Goal: Task Accomplishment & Management: Manage account settings

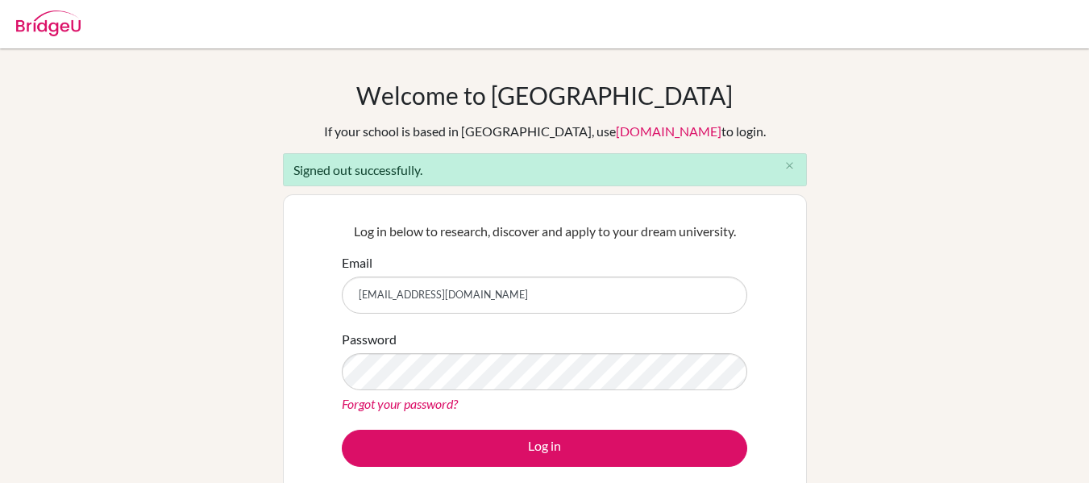
click at [492, 294] on input "[EMAIL_ADDRESS][DOMAIN_NAME]" at bounding box center [544, 294] width 405 height 37
type input "[EMAIL_ADDRESS][DOMAIN_NAME]"
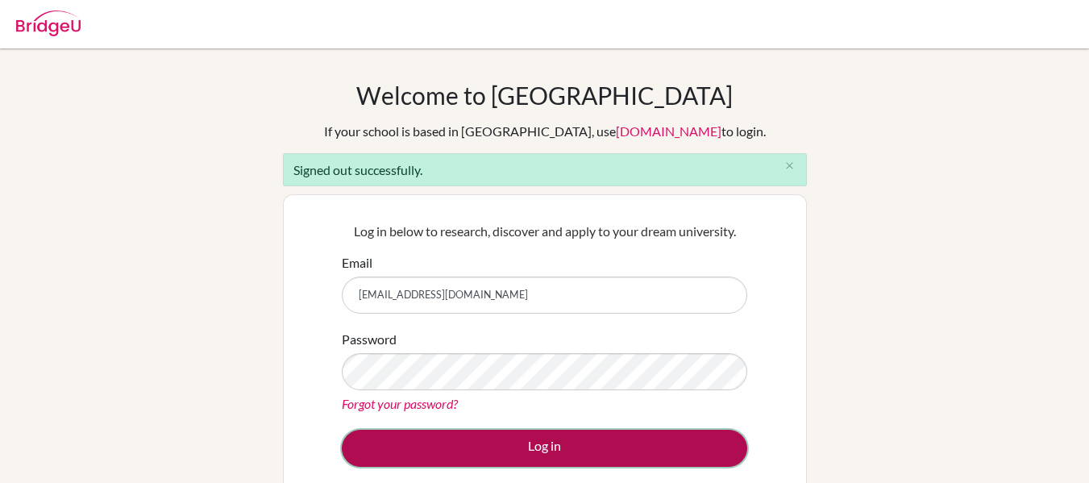
click at [524, 439] on button "Log in" at bounding box center [544, 448] width 405 height 37
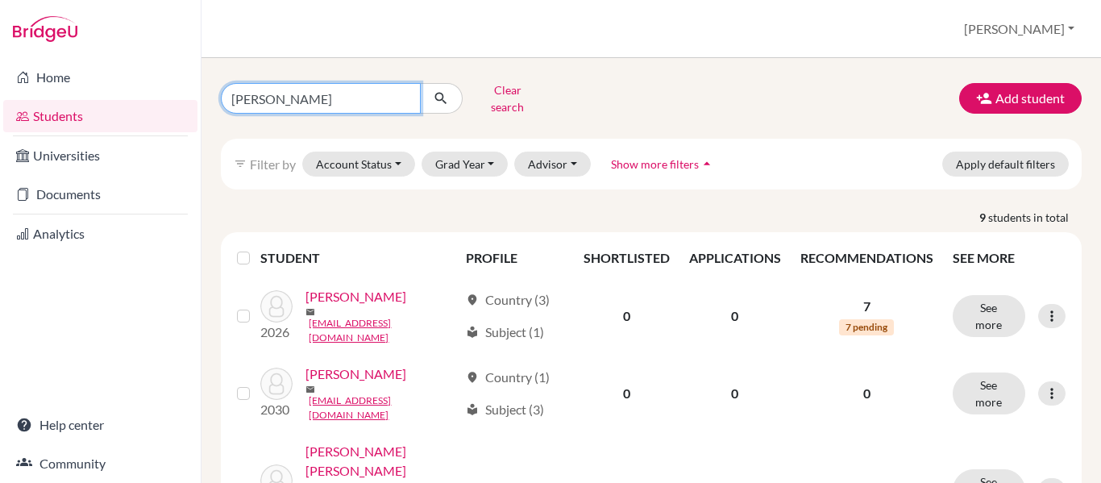
click at [412, 93] on input "[PERSON_NAME]" at bounding box center [321, 98] width 200 height 31
click at [403, 93] on input "[PERSON_NAME]" at bounding box center [321, 98] width 200 height 31
click at [337, 106] on input "Find student by name..." at bounding box center [321, 98] width 200 height 31
type input "[PERSON_NAME]"
click button "submit" at bounding box center [441, 98] width 43 height 31
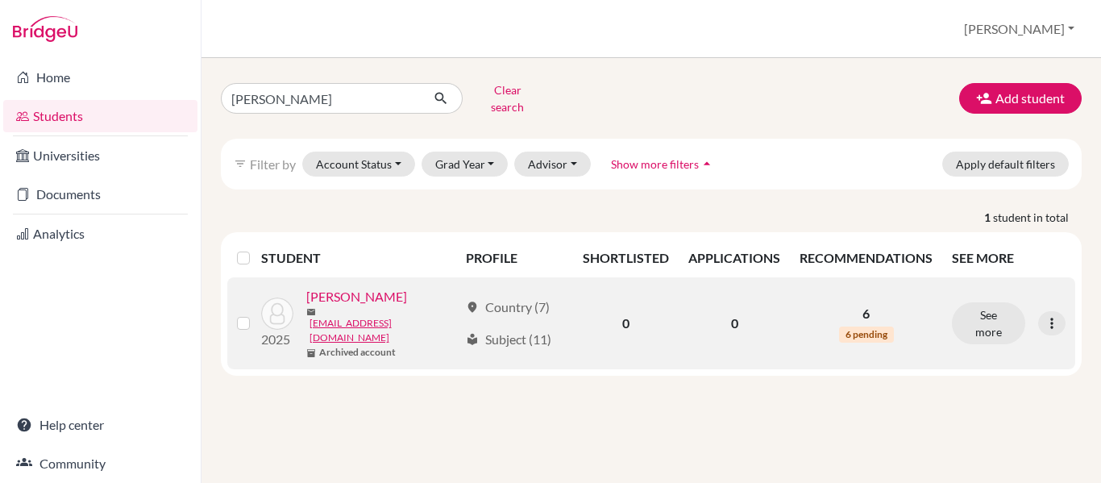
click at [389, 287] on link "[PERSON_NAME]" at bounding box center [356, 296] width 101 height 19
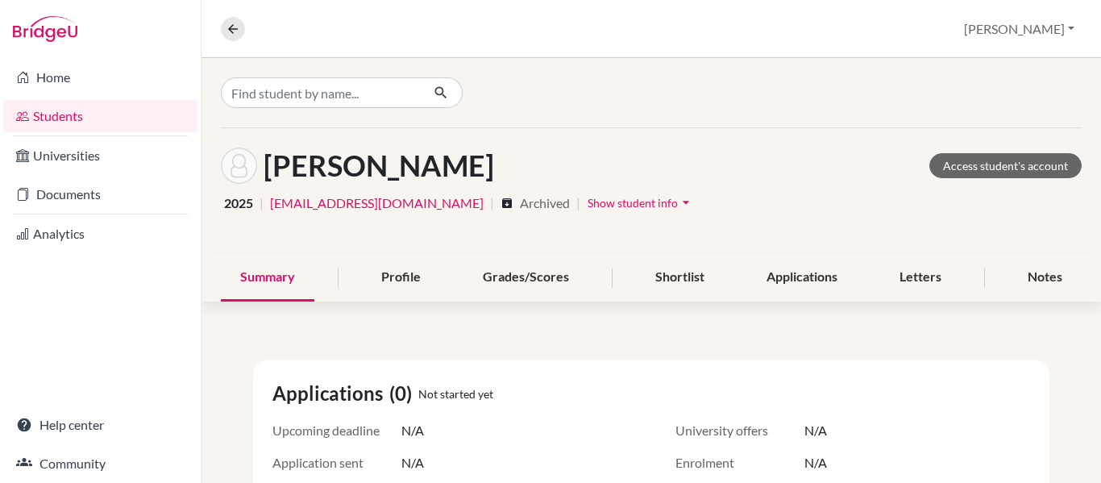
click at [678, 209] on icon "arrow_drop_down" at bounding box center [686, 202] width 16 height 16
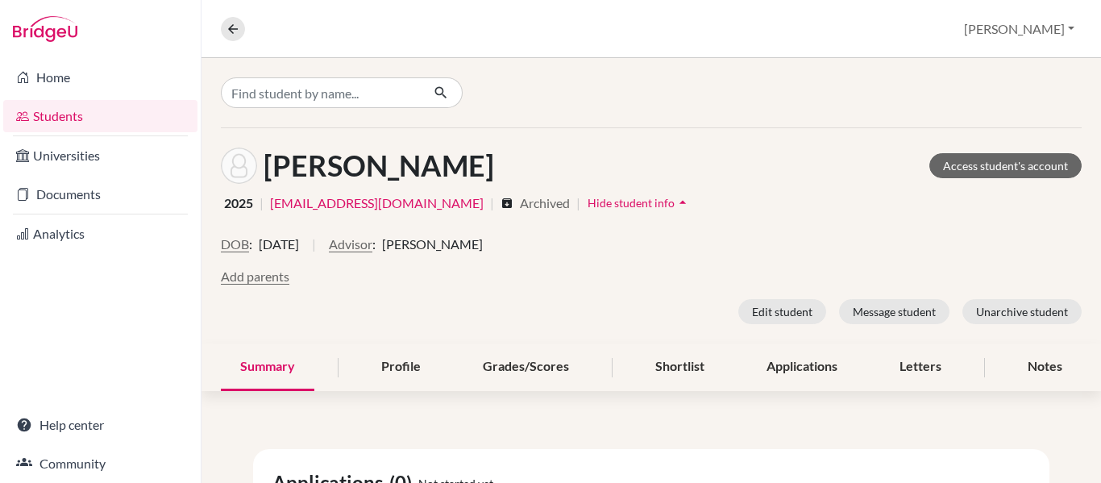
scroll to position [43, 0]
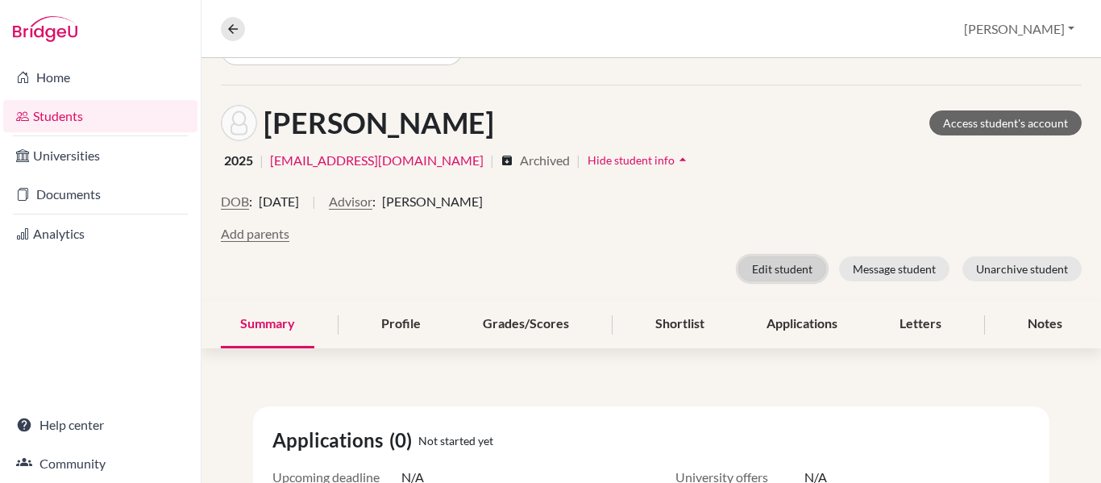
click at [760, 270] on button "Edit student" at bounding box center [782, 268] width 88 height 25
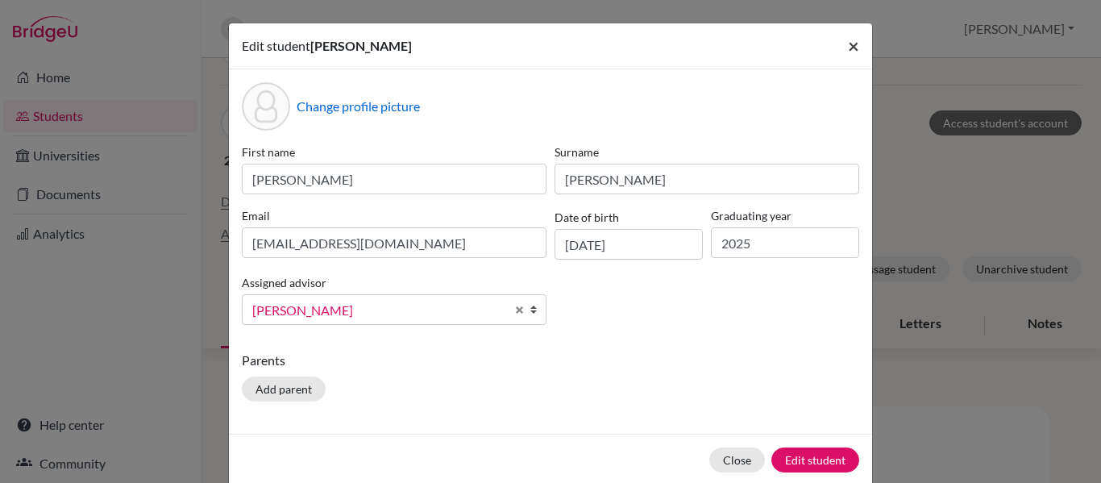
click at [848, 53] on span "×" at bounding box center [853, 45] width 11 height 23
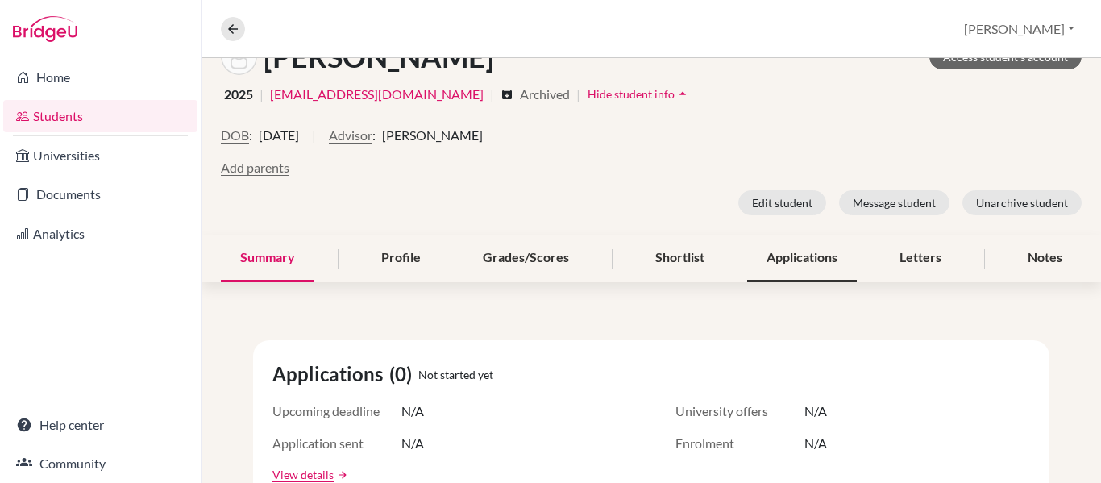
scroll to position [0, 0]
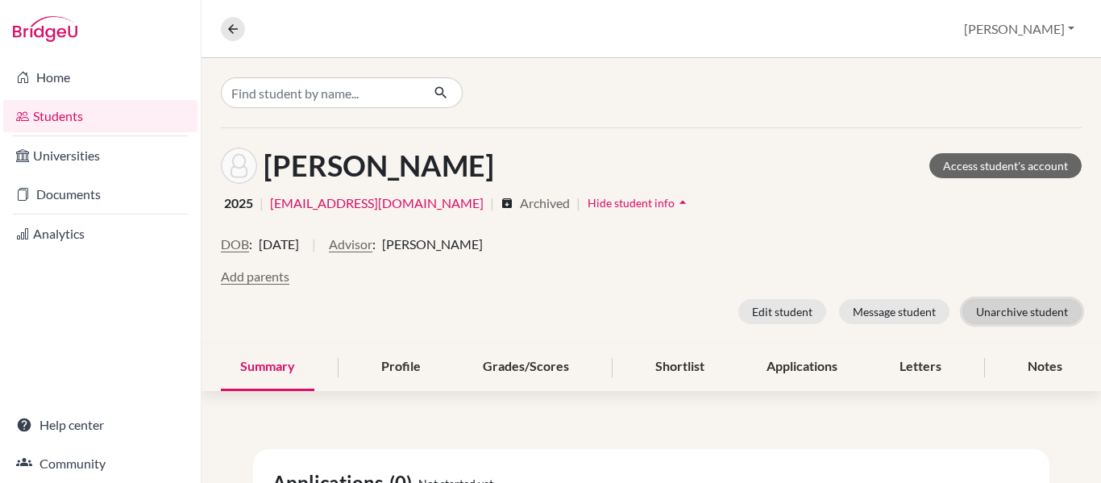
click at [1020, 311] on button "Unarchive student" at bounding box center [1021, 311] width 119 height 25
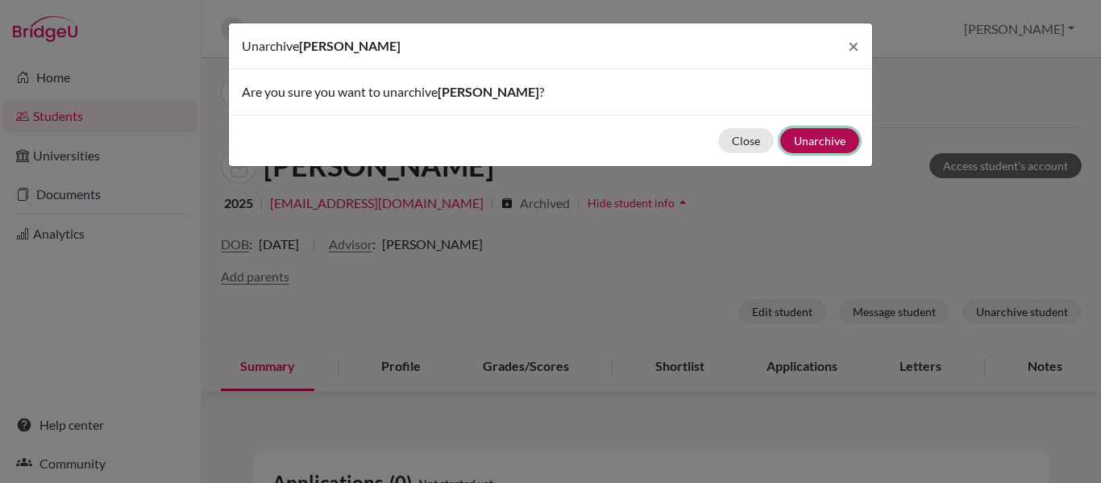
click at [819, 146] on button "Unarchive" at bounding box center [819, 140] width 79 height 25
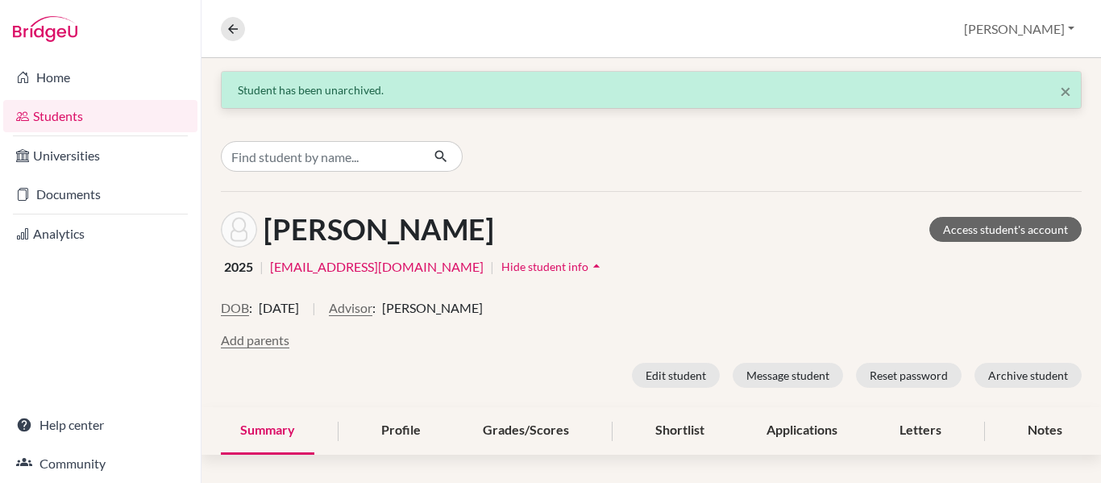
click at [691, 243] on div "Chavez, Luis Emilio Access student's account" at bounding box center [651, 229] width 861 height 36
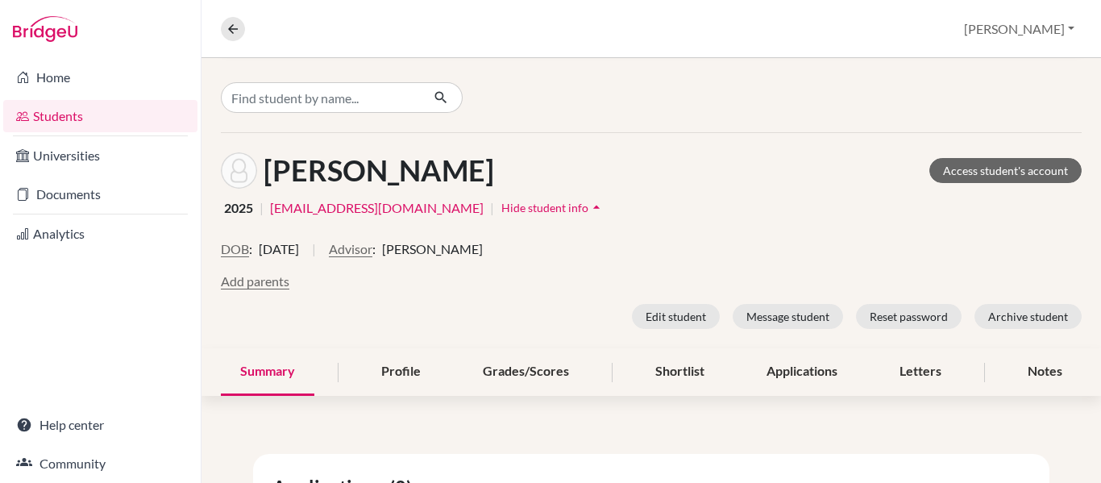
scroll to position [61, 0]
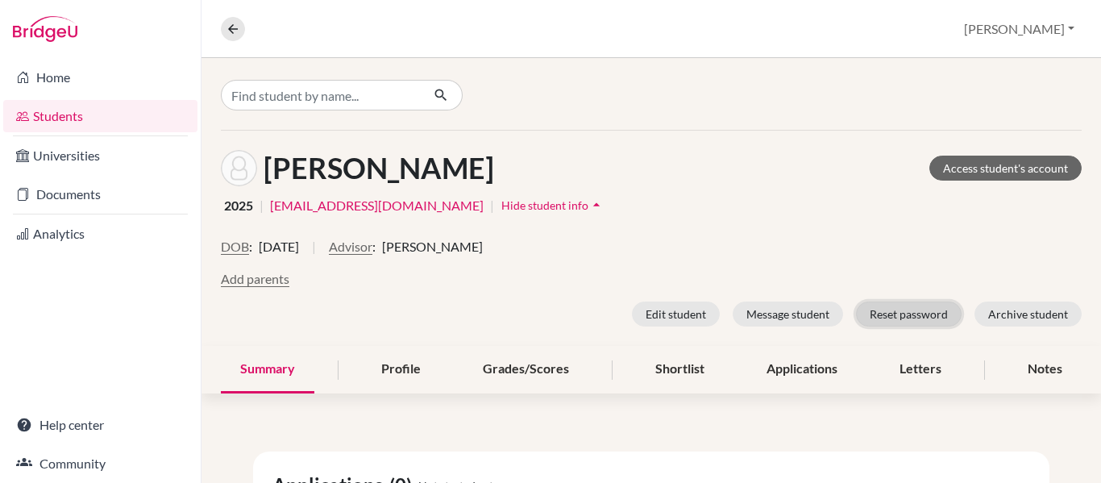
click at [900, 316] on button "Reset password" at bounding box center [909, 313] width 106 height 25
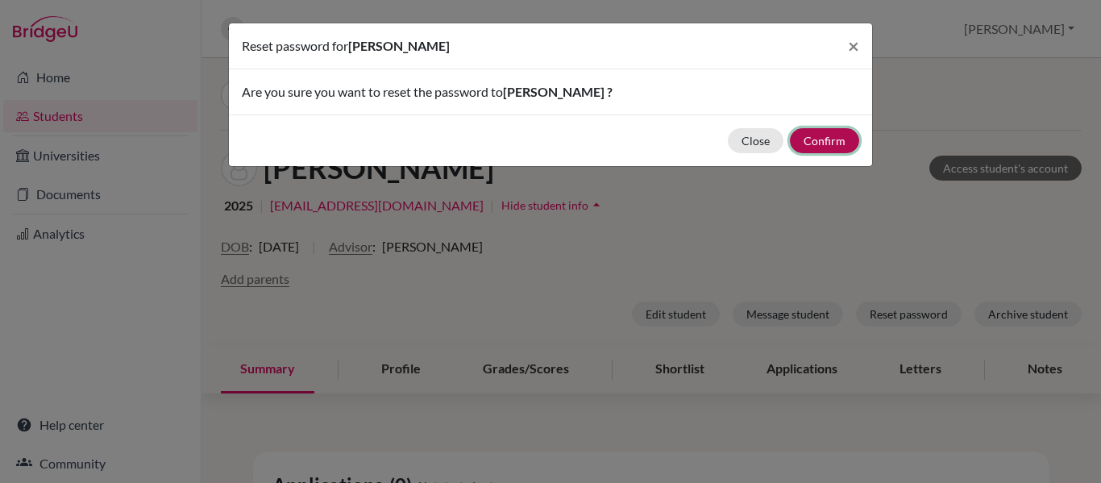
click at [832, 139] on button "Confirm" at bounding box center [824, 140] width 69 height 25
